Goal: Task Accomplishment & Management: Manage account settings

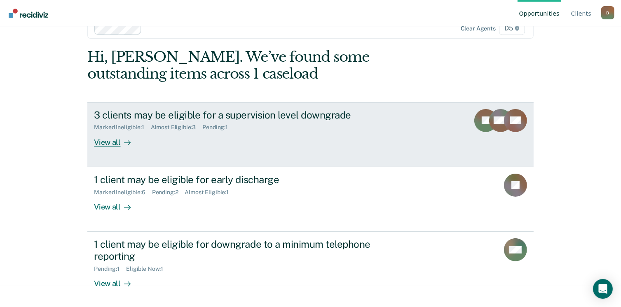
scroll to position [22, 0]
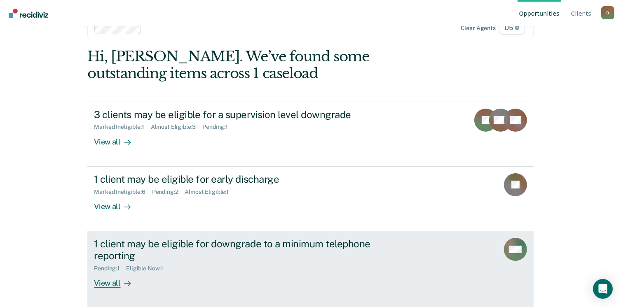
click at [106, 285] on div "View all" at bounding box center [117, 280] width 46 height 16
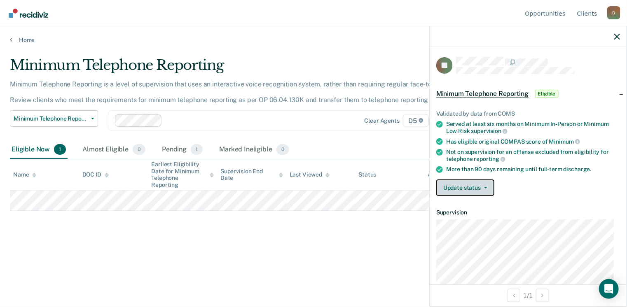
click at [458, 180] on button "Update status" at bounding box center [465, 188] width 58 height 16
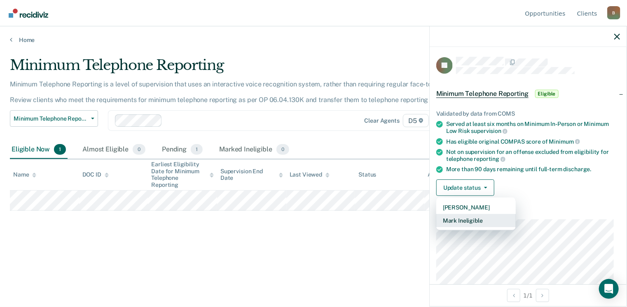
click at [462, 221] on button "Mark Ineligible" at bounding box center [475, 220] width 79 height 13
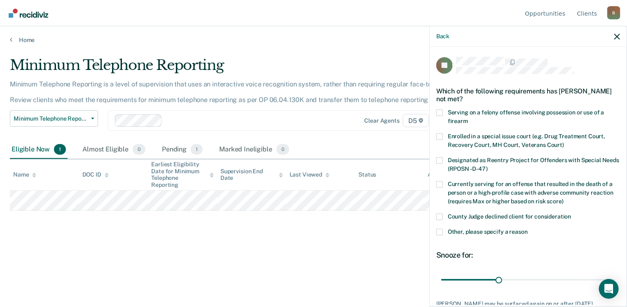
click at [440, 232] on span at bounding box center [439, 232] width 7 height 7
click at [527, 229] on input "Other, please specify a reason" at bounding box center [527, 229] width 0 height 0
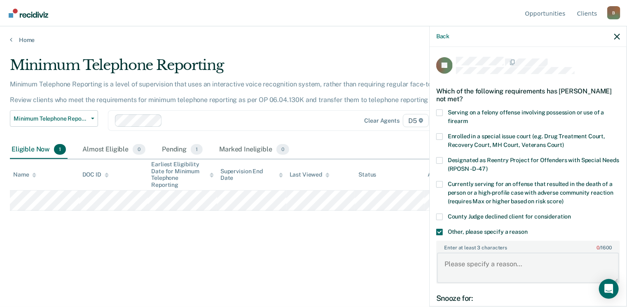
click at [474, 264] on textarea "Enter at least 3 characters 0 / 1600" at bounding box center [528, 268] width 182 height 30
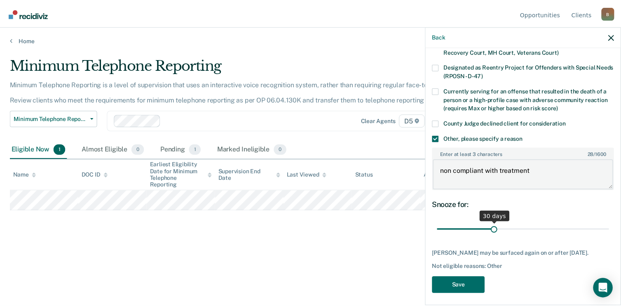
scroll to position [103, 0]
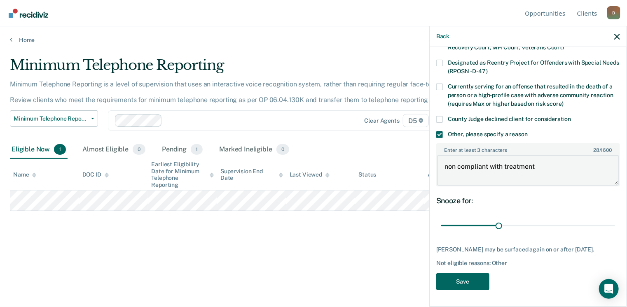
type textarea "non compliant with treatment"
click at [462, 285] on button "Save" at bounding box center [462, 281] width 53 height 17
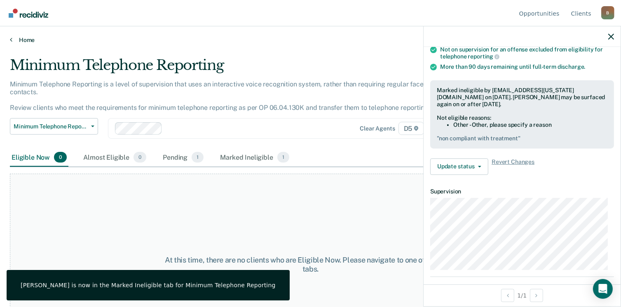
click at [10, 41] on icon at bounding box center [11, 39] width 2 height 7
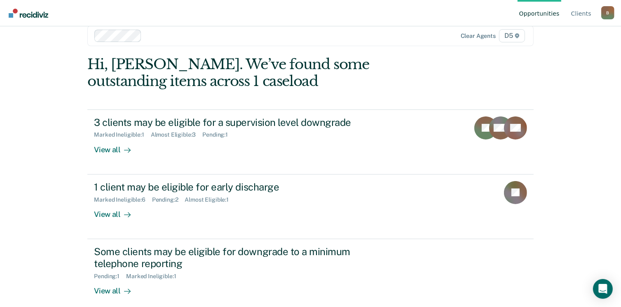
scroll to position [22, 0]
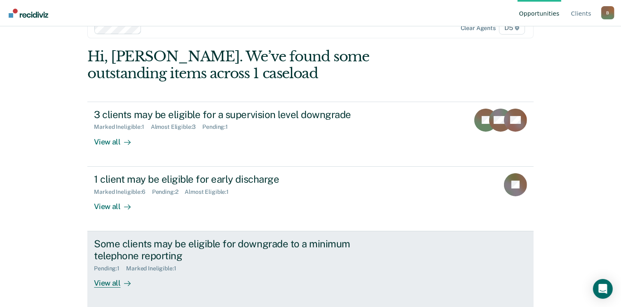
click at [105, 267] on div "Pending : 1" at bounding box center [110, 268] width 32 height 7
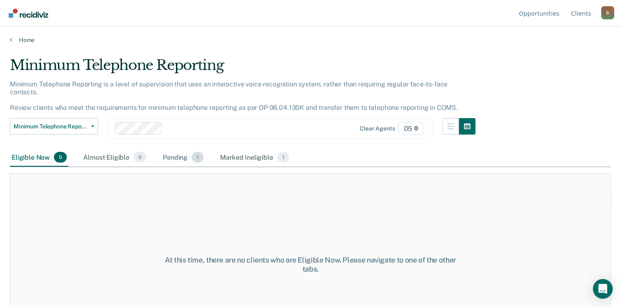
click at [171, 150] on div "Pending 1" at bounding box center [183, 158] width 44 height 18
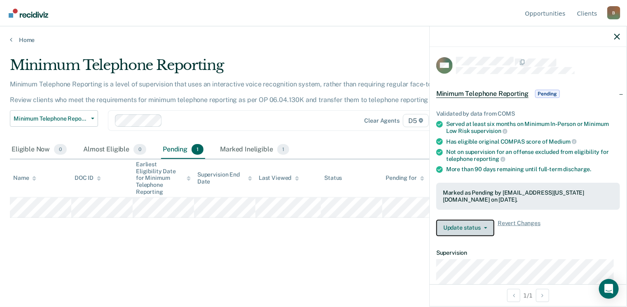
click at [473, 226] on button "Update status" at bounding box center [465, 228] width 58 height 16
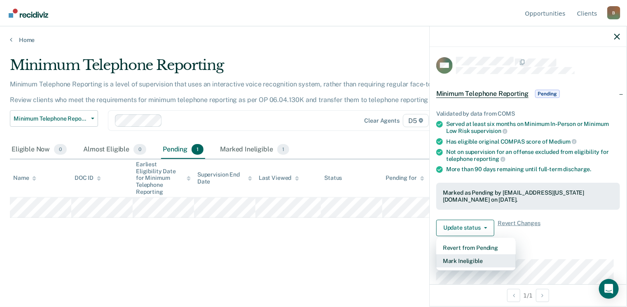
click at [462, 261] on button "Mark Ineligible" at bounding box center [475, 260] width 79 height 13
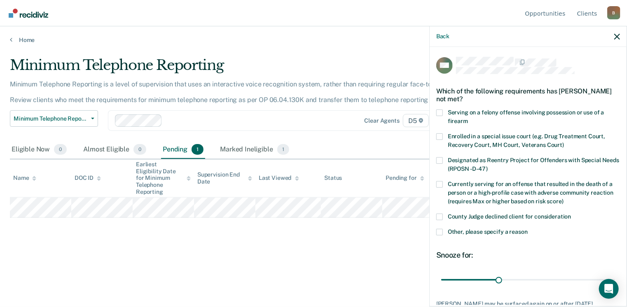
click at [440, 234] on span at bounding box center [439, 232] width 7 height 7
click at [527, 229] on input "Other, please specify a reason" at bounding box center [527, 229] width 0 height 0
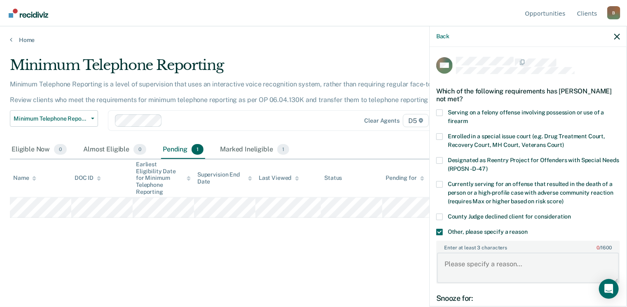
click at [462, 275] on textarea "Enter at least 3 characters 0 / 1600" at bounding box center [528, 268] width 182 height 30
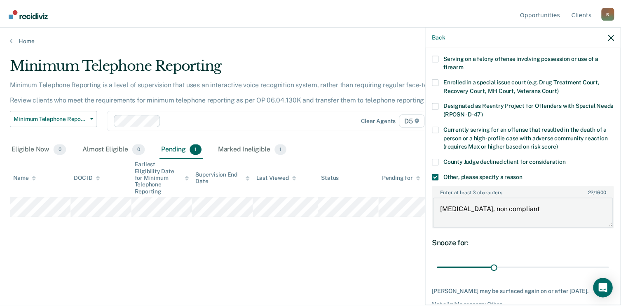
scroll to position [103, 0]
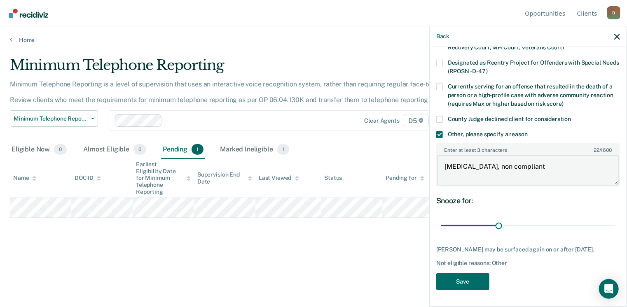
type textarea "[MEDICAL_DATA], non compliant"
click at [457, 284] on button "Save" at bounding box center [462, 281] width 53 height 17
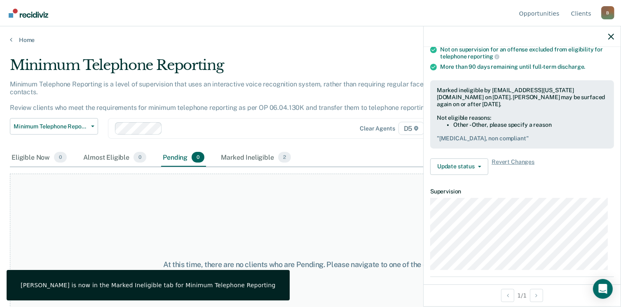
click at [9, 40] on div "Home" at bounding box center [310, 34] width 621 height 17
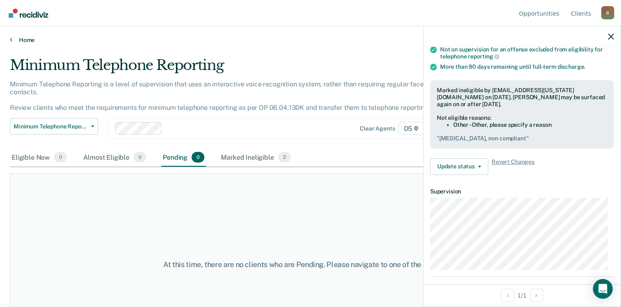
click at [10, 40] on icon at bounding box center [11, 39] width 2 height 7
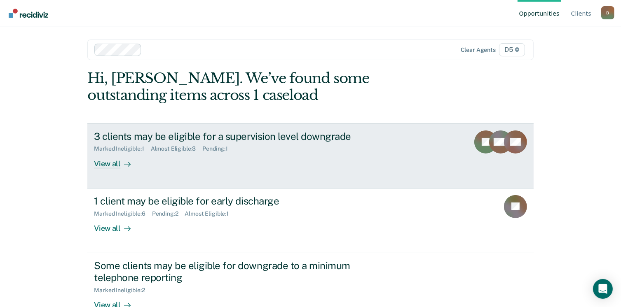
click at [103, 167] on div "View all" at bounding box center [117, 160] width 46 height 16
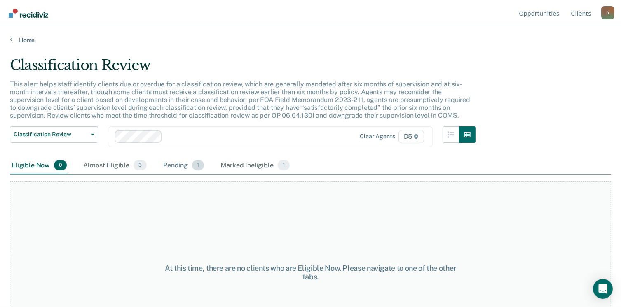
click at [173, 165] on div "Pending 1" at bounding box center [183, 166] width 44 height 18
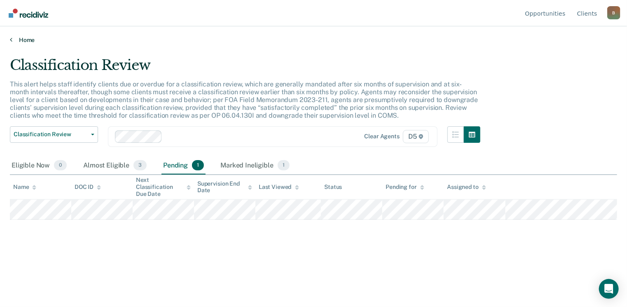
click at [13, 38] on link "Home" at bounding box center [313, 39] width 607 height 7
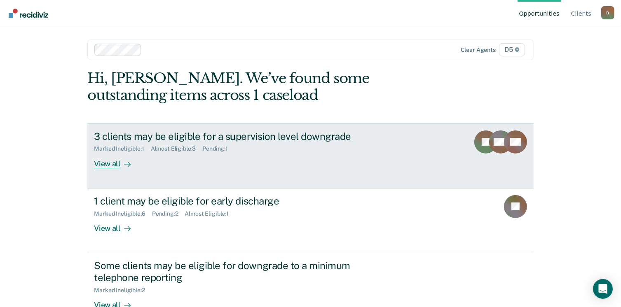
scroll to position [22, 0]
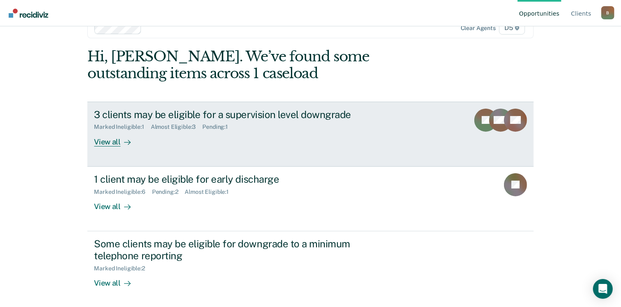
click at [210, 128] on div "Pending : 1" at bounding box center [218, 127] width 32 height 7
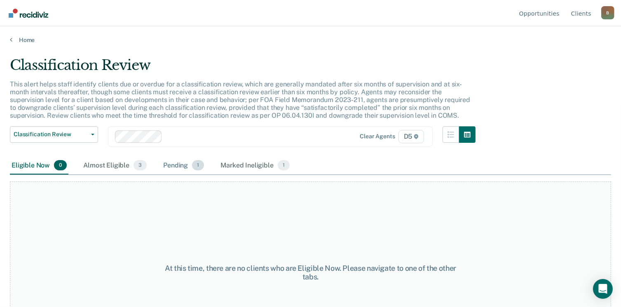
click at [170, 166] on div "Pending 1" at bounding box center [183, 166] width 44 height 18
